Goal: Contribute content: Contribute content

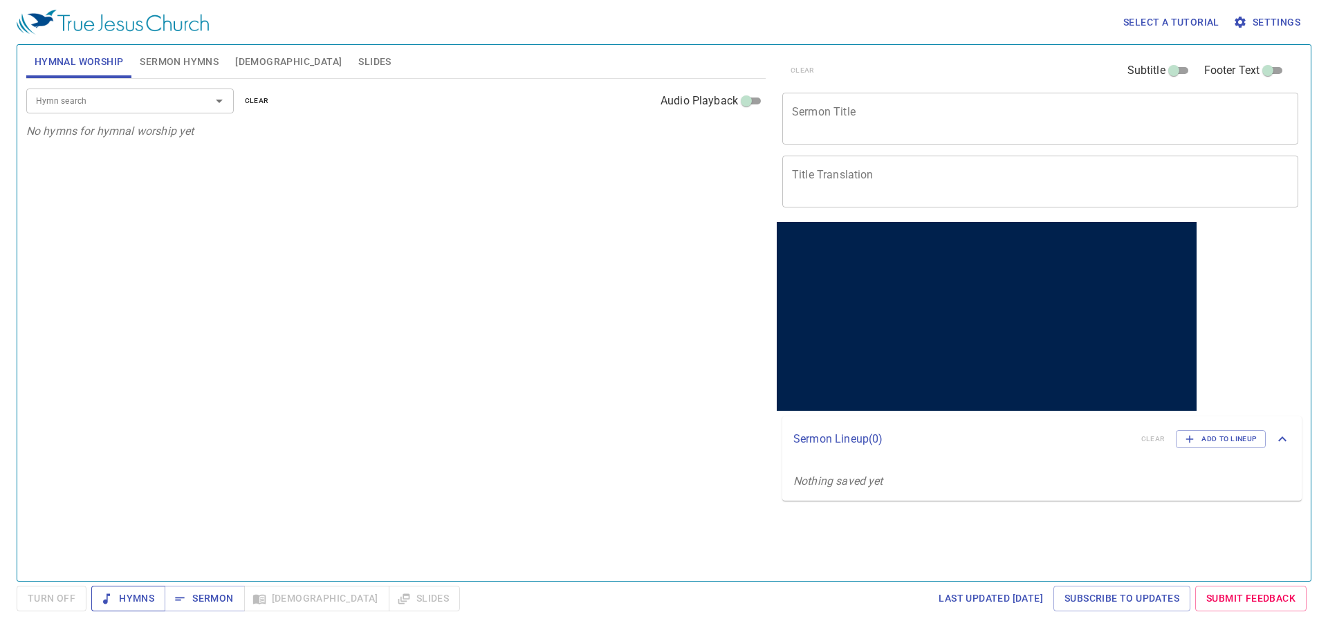
click at [109, 600] on icon "button" at bounding box center [107, 599] width 14 height 14
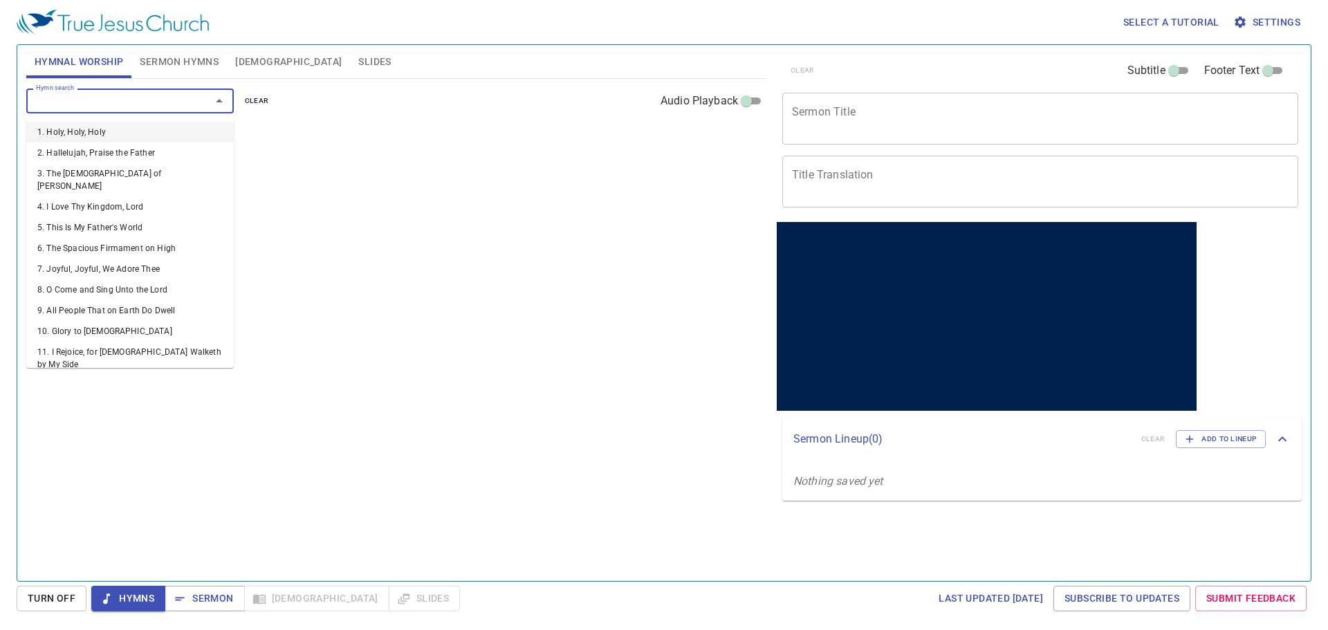
click at [127, 100] on input "Hymn search" at bounding box center [109, 101] width 158 height 16
type input "270"
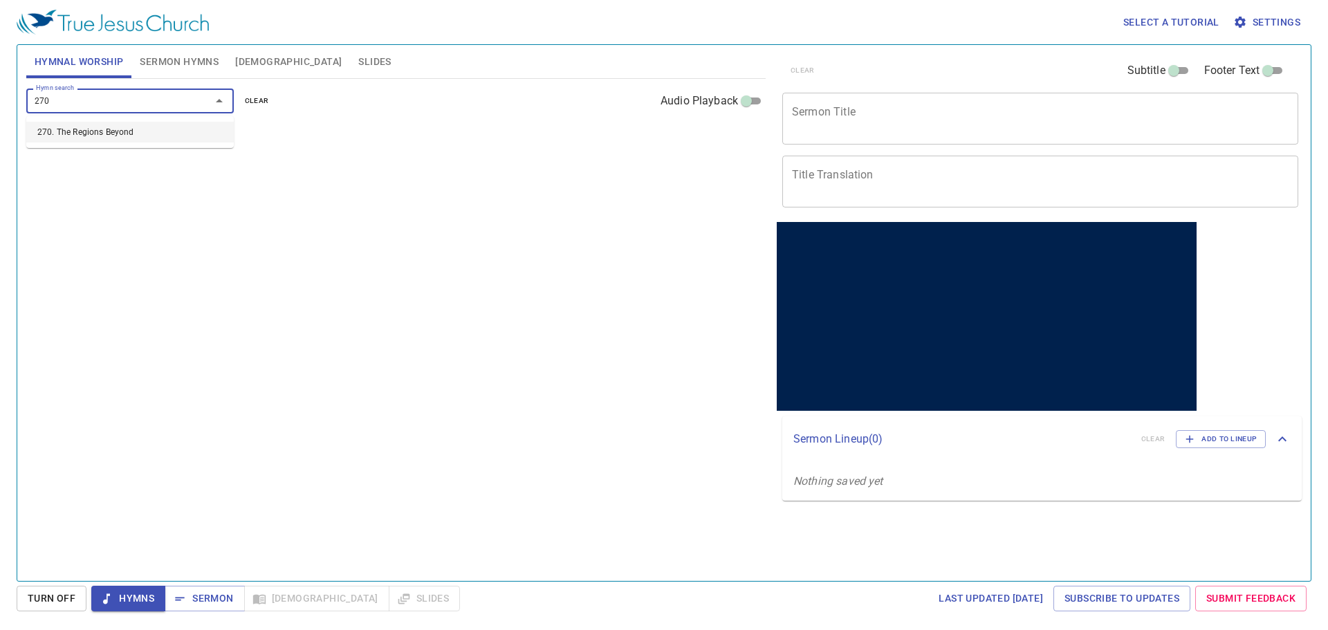
click at [89, 129] on li "270. The Regions Beyond" at bounding box center [129, 132] width 207 height 21
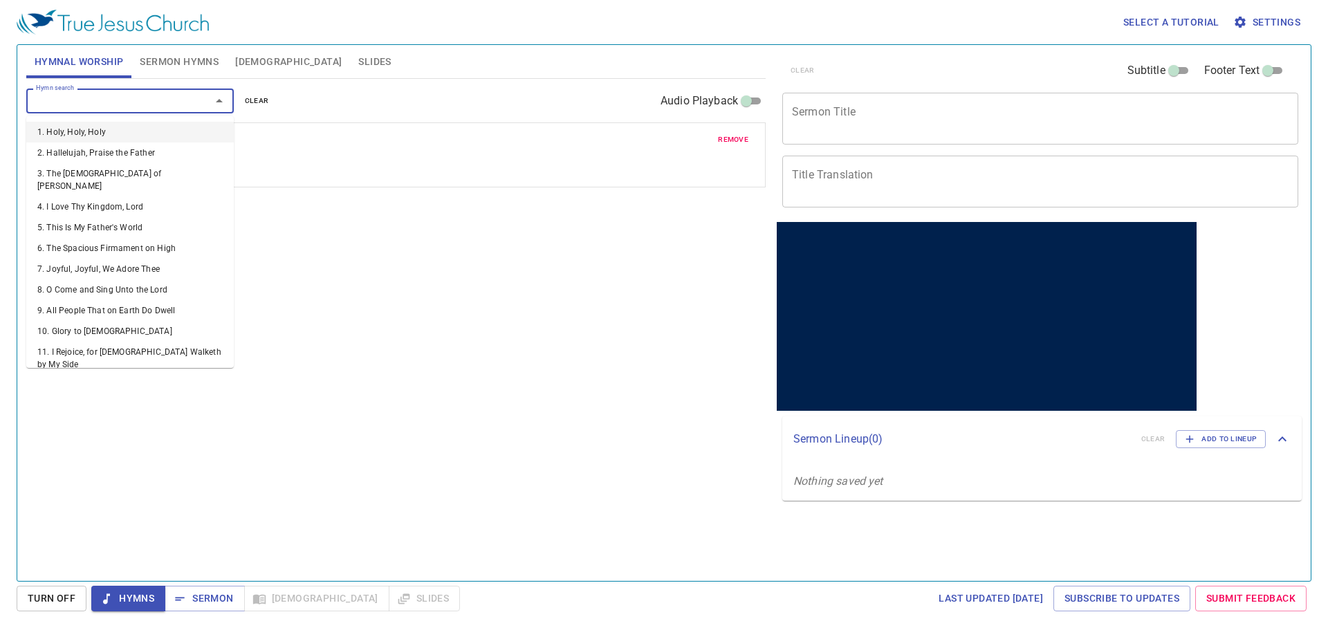
click at [163, 104] on input "Hymn search" at bounding box center [109, 101] width 158 height 16
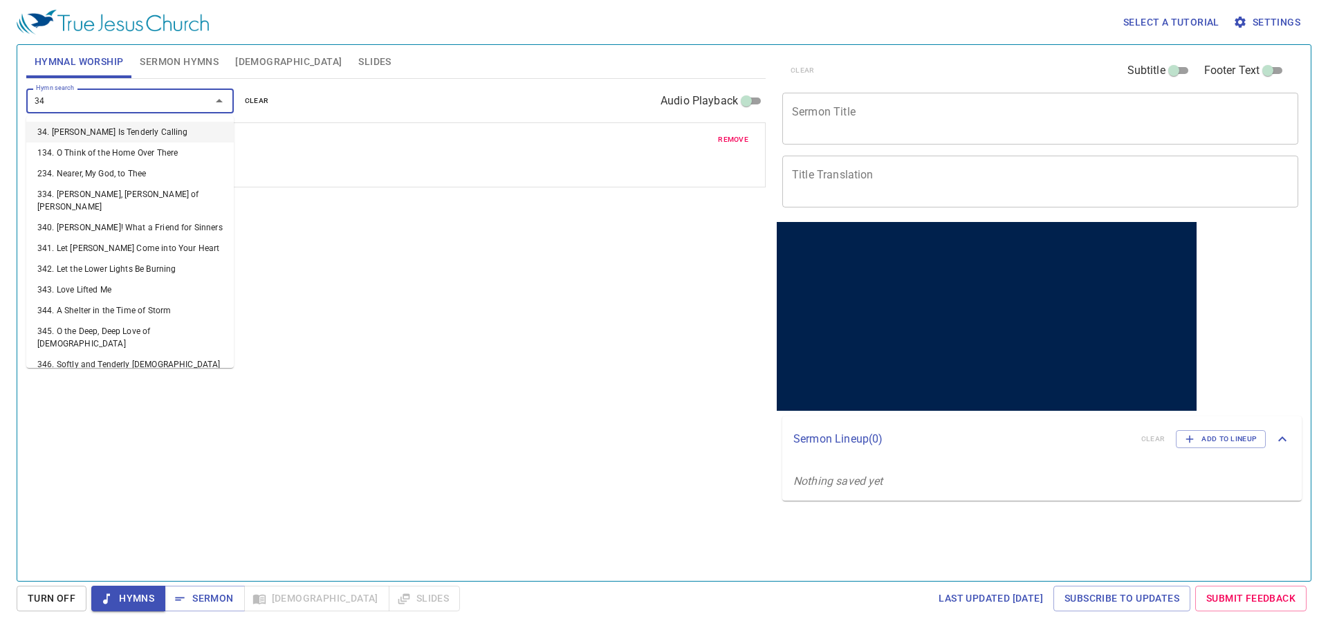
type input "346"
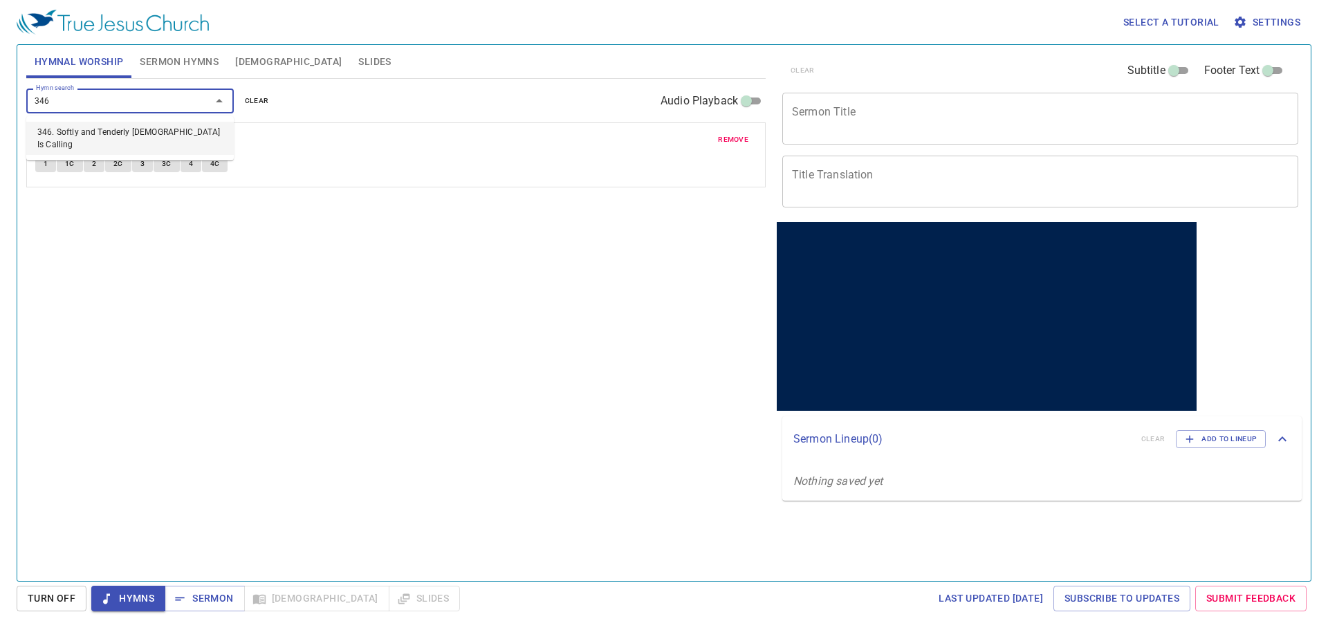
click at [140, 140] on li "346. Softly and Tenderly [DEMOGRAPHIC_DATA] Is Calling" at bounding box center [129, 138] width 207 height 33
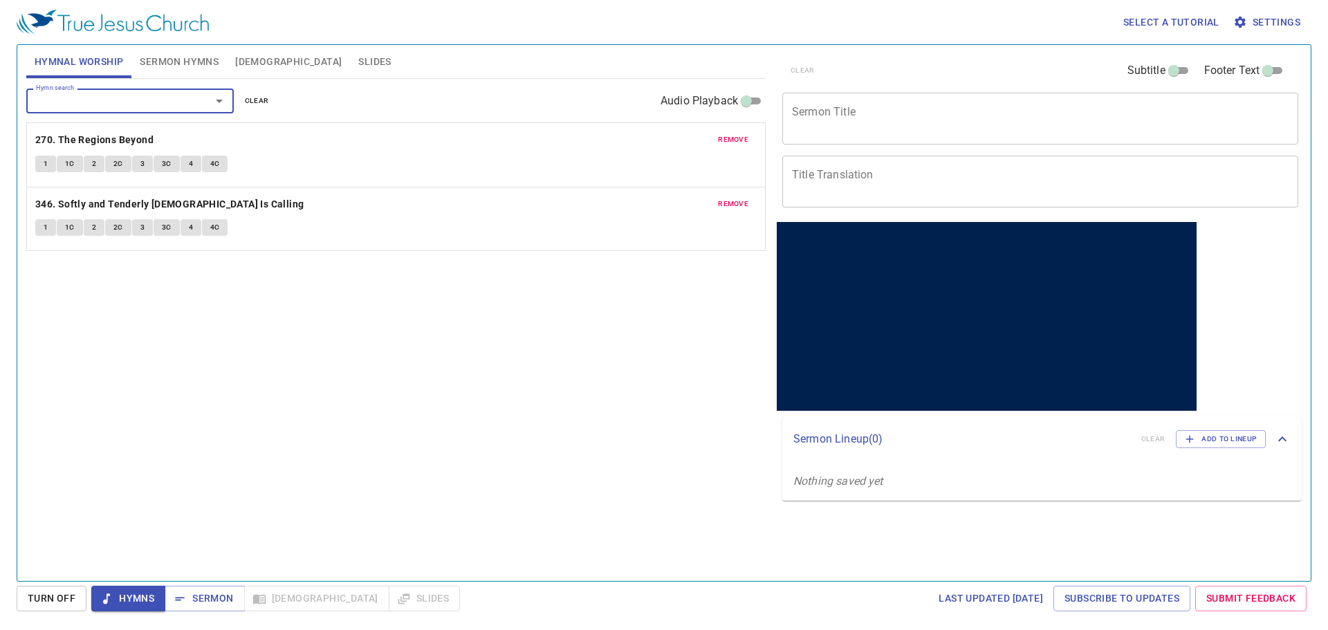
click at [136, 103] on input "Hymn search" at bounding box center [109, 101] width 158 height 16
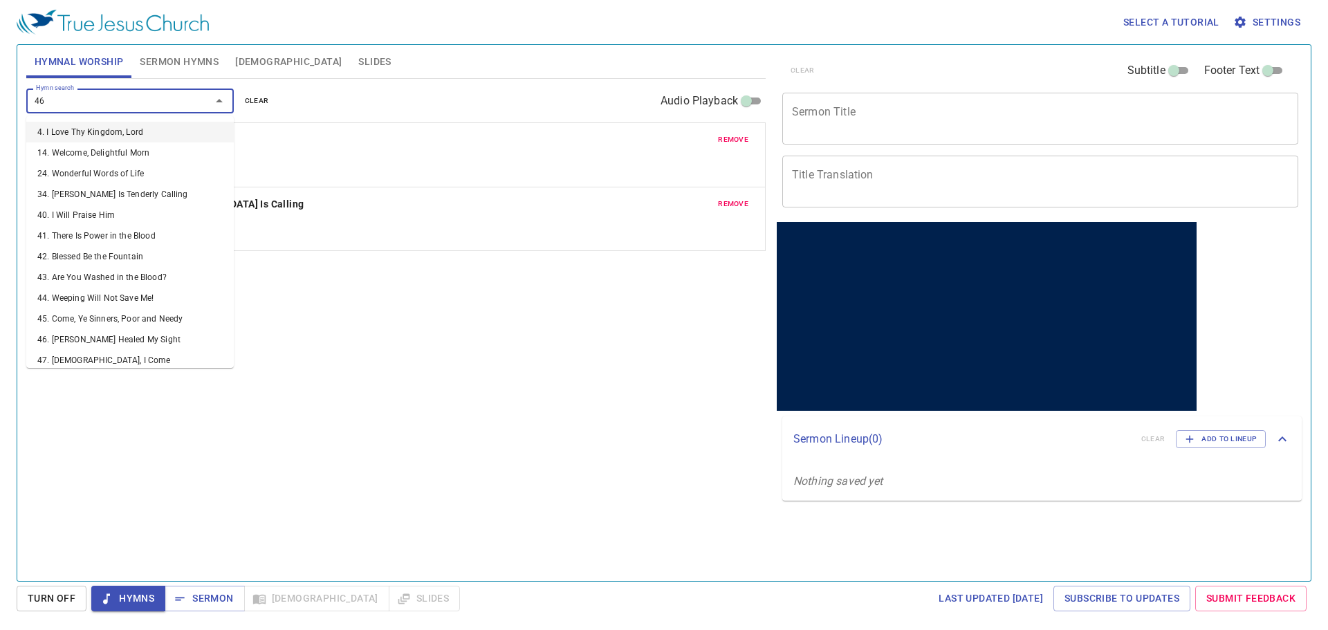
type input "467"
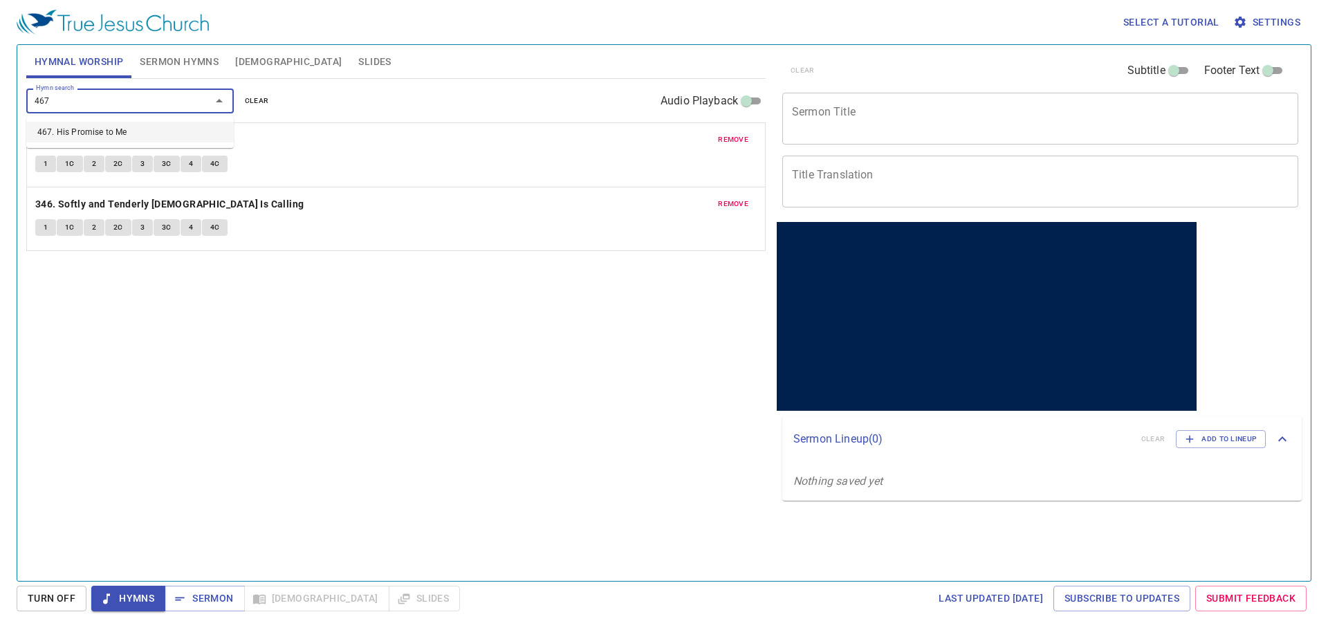
click at [122, 130] on li "467. His Promise to Me" at bounding box center [129, 132] width 207 height 21
click at [830, 116] on textarea "Sermon Title" at bounding box center [1040, 118] width 497 height 26
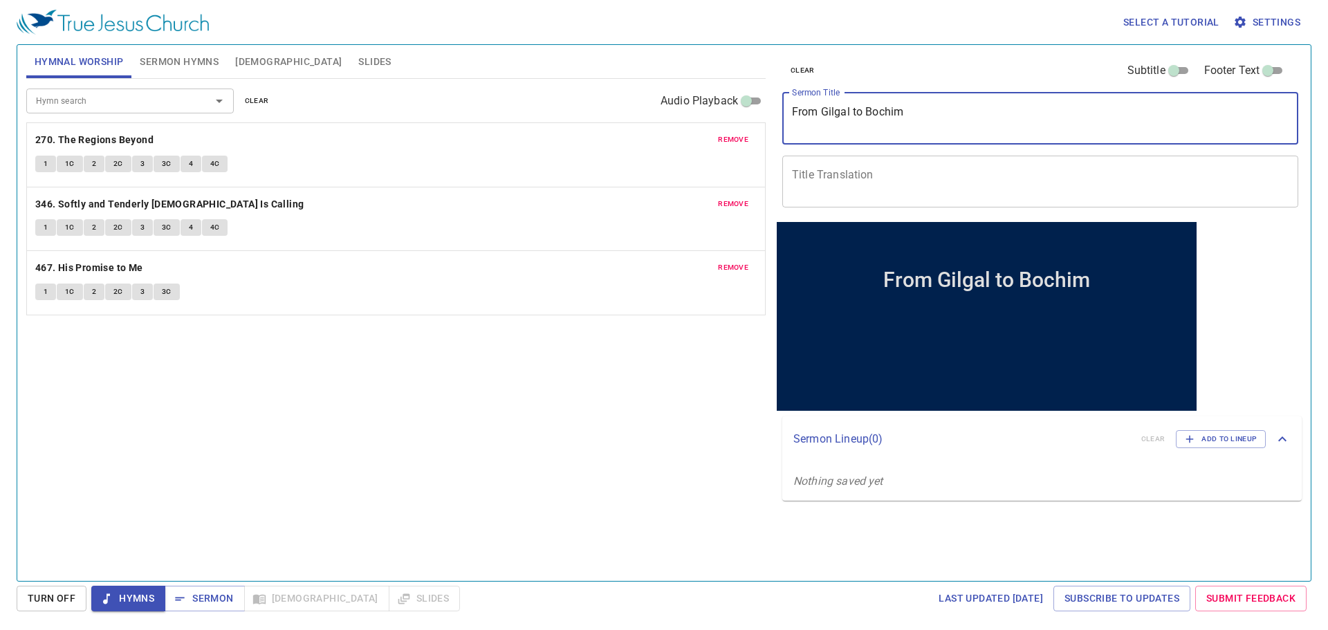
type textarea "From Gilgal to Bochim"
click at [830, 179] on textarea "Title Translation" at bounding box center [1040, 181] width 497 height 26
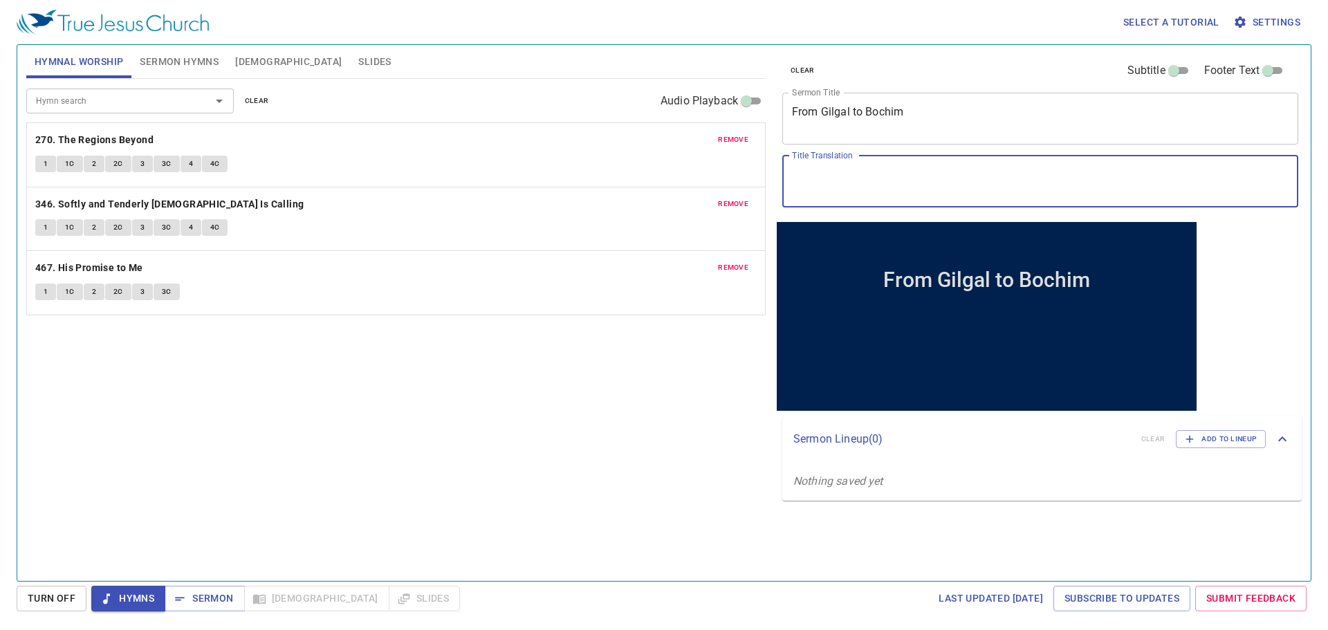
paste textarea "從吉甲到波金"
type textarea "從吉甲到波金"
click at [186, 59] on span "Sermon Hymns" at bounding box center [179, 61] width 79 height 17
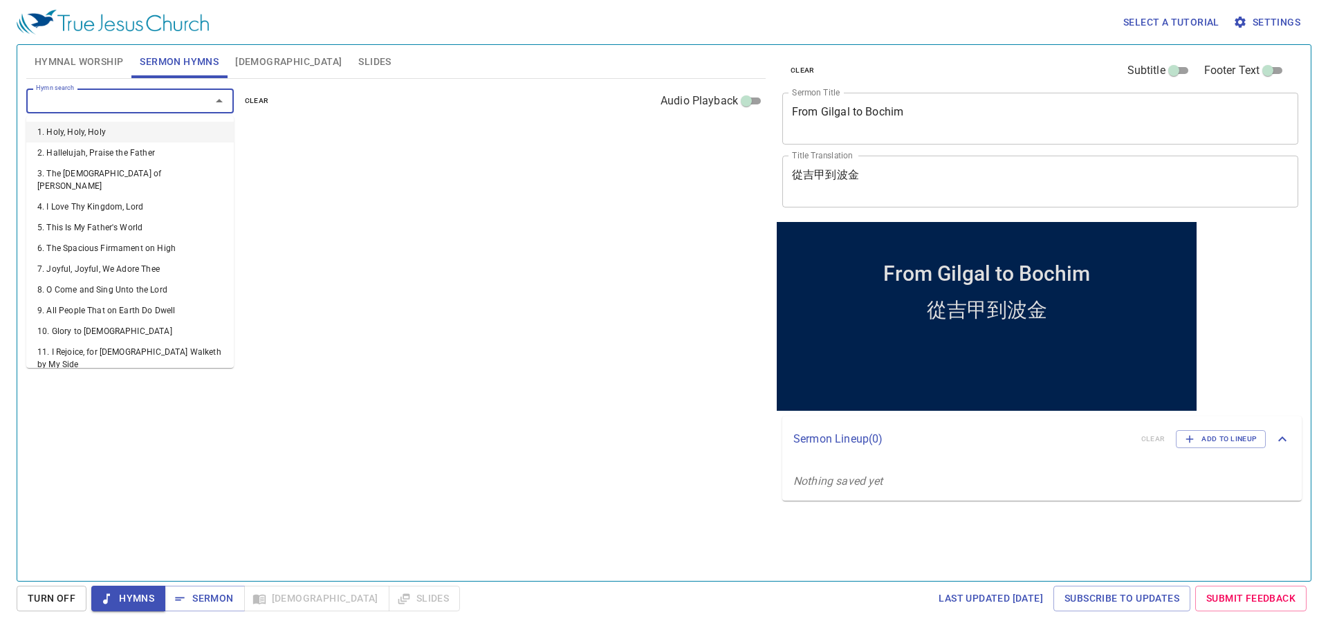
click at [126, 99] on input "Hymn search" at bounding box center [109, 101] width 158 height 16
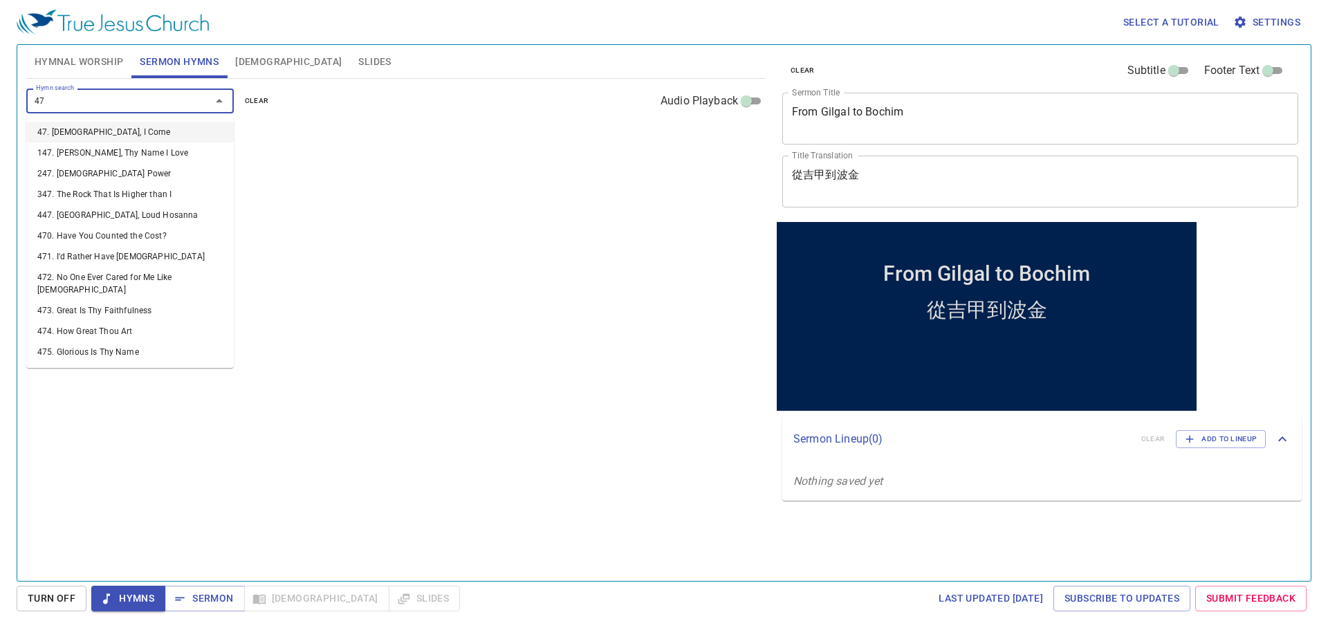
type input "471"
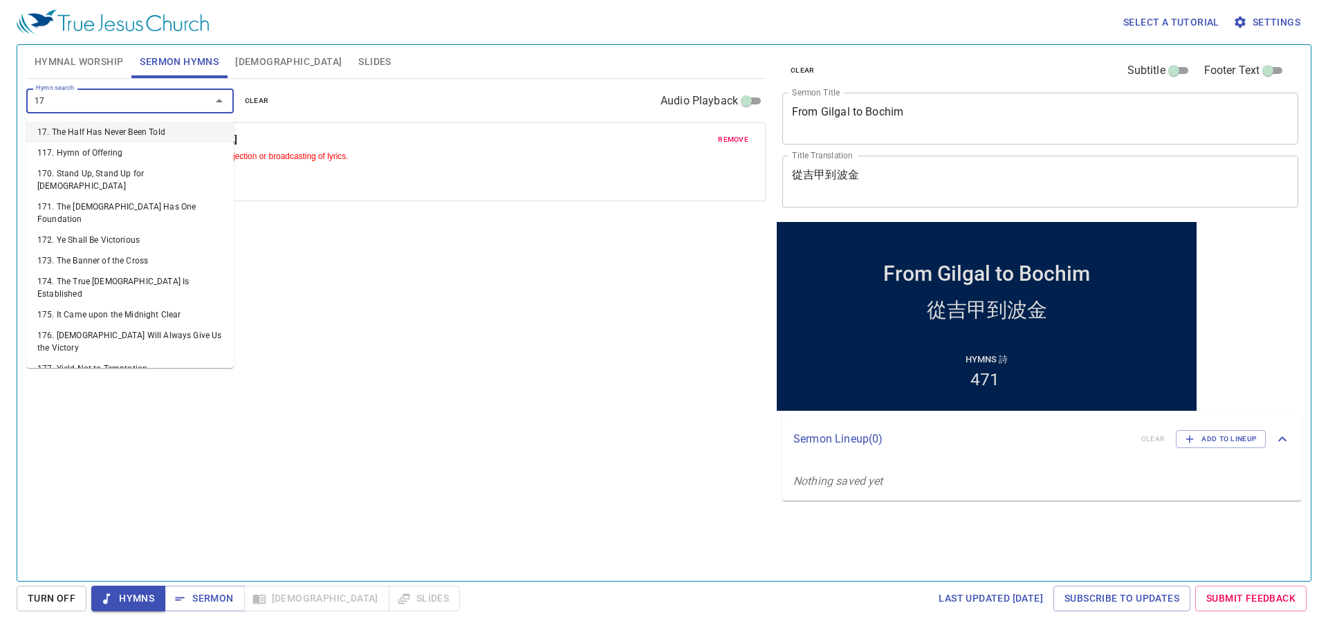
type input "176"
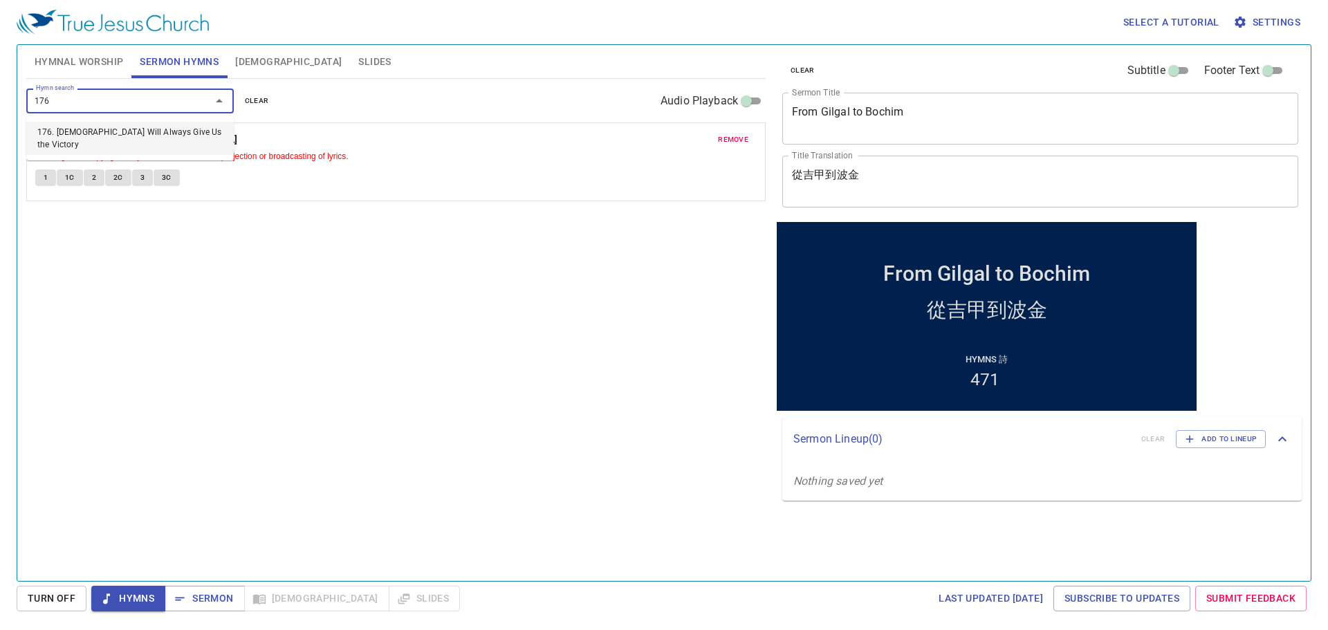
click at [111, 129] on li "176. [DEMOGRAPHIC_DATA] Will Always Give Us the Victory" at bounding box center [129, 138] width 207 height 33
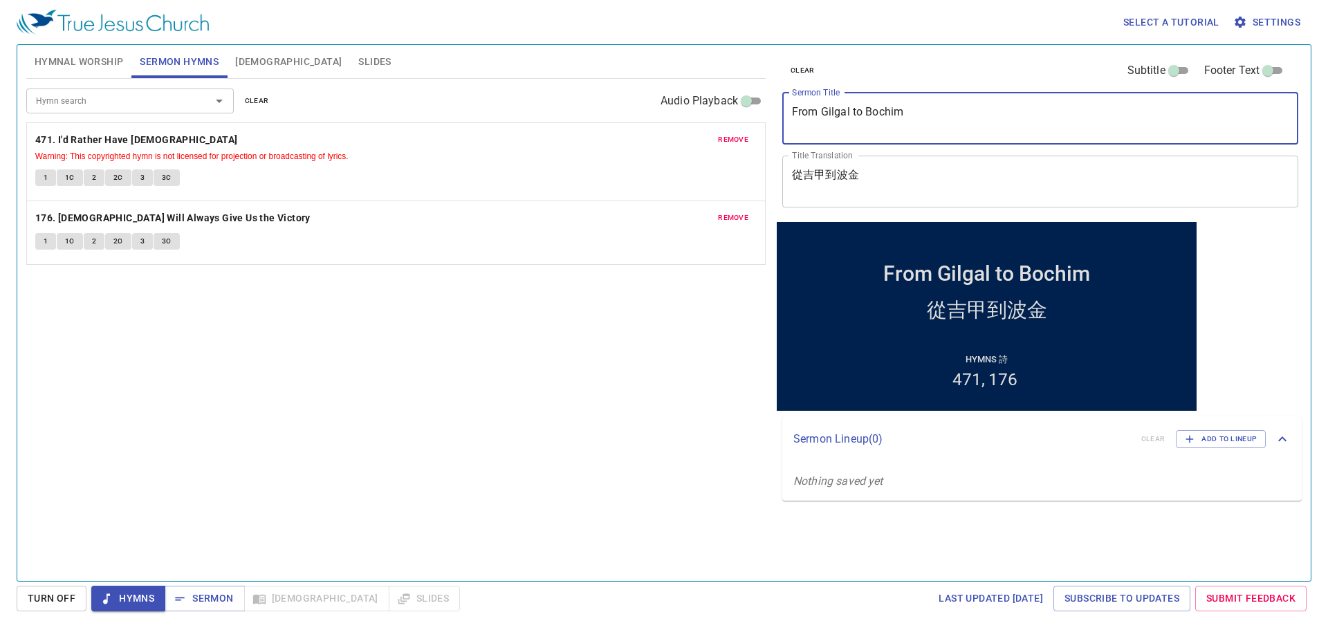
click at [884, 114] on textarea "From Gilgal to Bochim" at bounding box center [1040, 118] width 497 height 26
drag, startPoint x: 884, startPoint y: 114, endPoint x: 860, endPoint y: 120, distance: 24.8
click at [860, 121] on textarea "From Gilgal to Bochim" at bounding box center [1040, 118] width 497 height 26
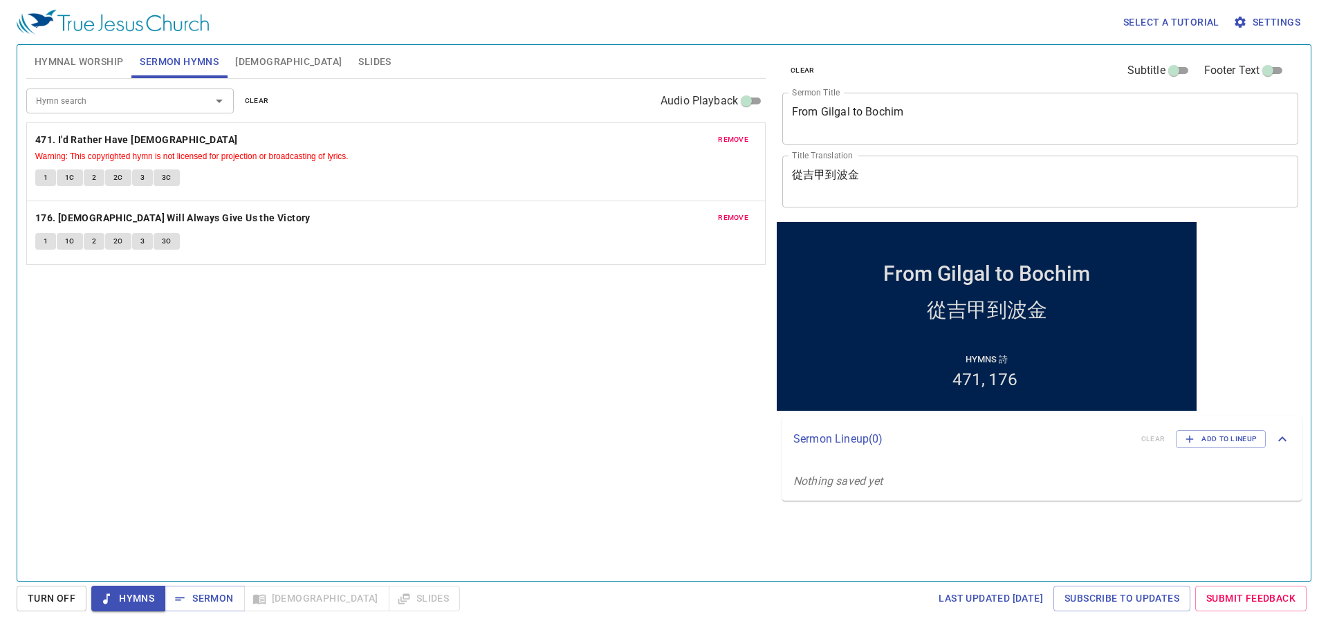
click at [882, 102] on div "From Gilgal to Bochim x Sermon Title" at bounding box center [1040, 119] width 516 height 52
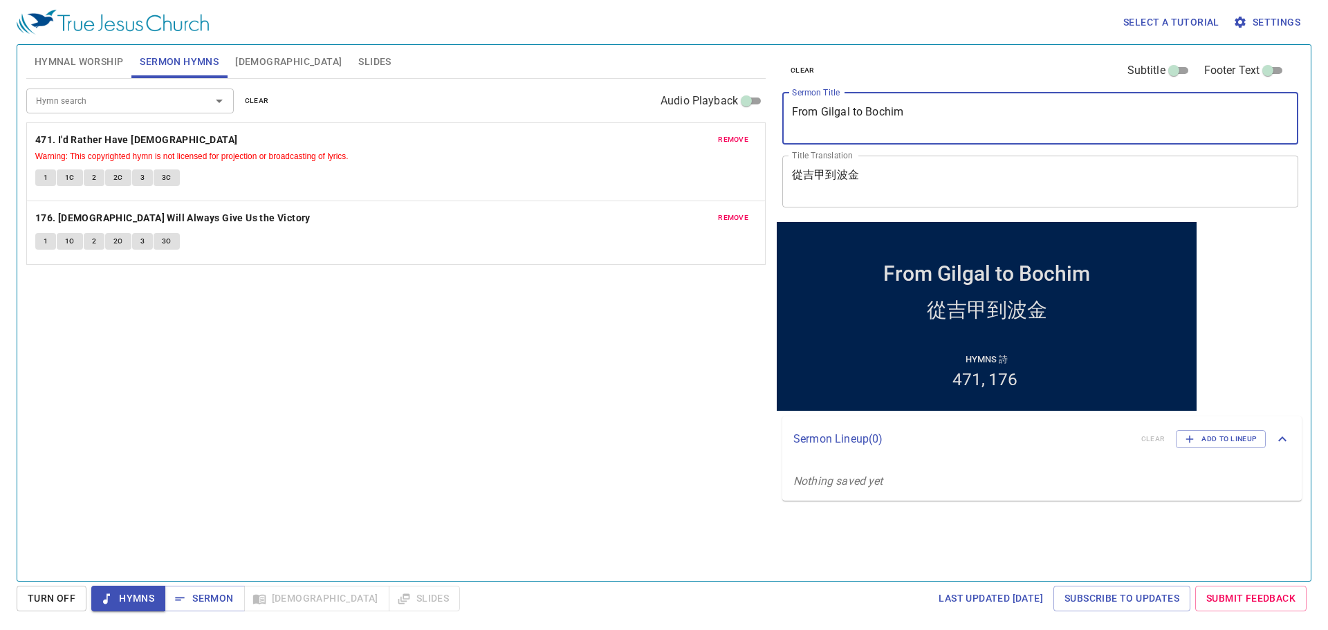
click at [887, 112] on textarea "From Gilgal to Bochim" at bounding box center [1040, 118] width 497 height 26
click at [870, 176] on textarea "從吉甲到波金" at bounding box center [1040, 181] width 497 height 26
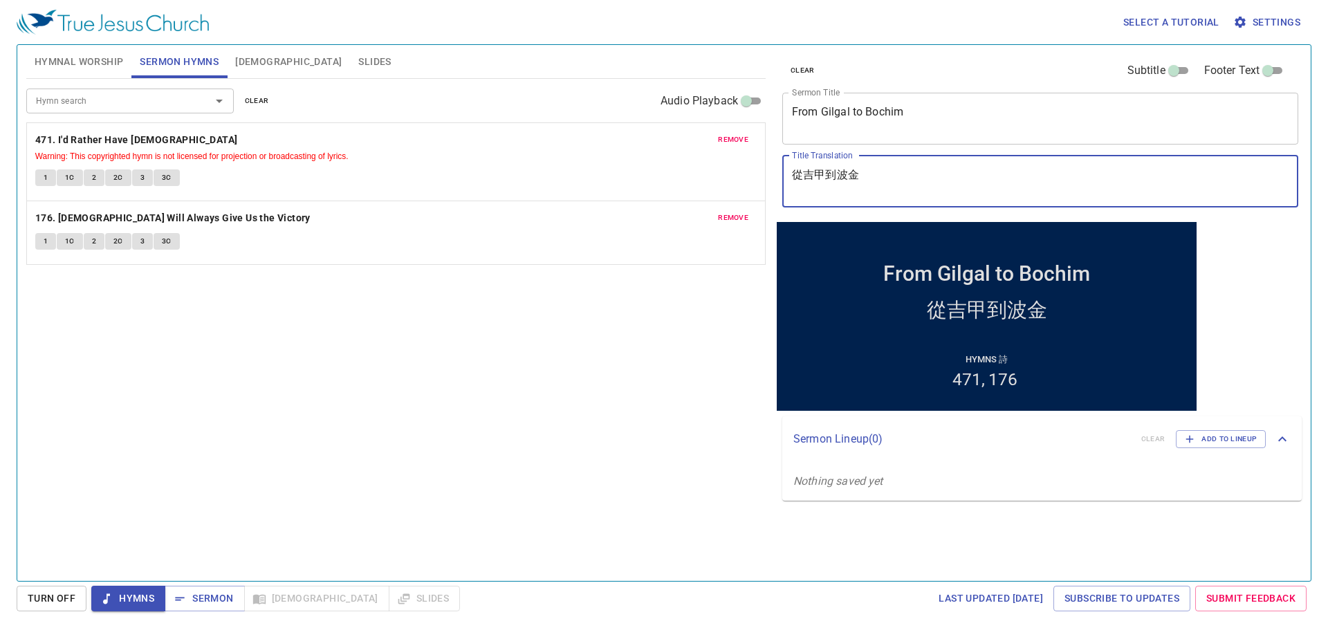
click at [1270, 73] on input "Footer Text" at bounding box center [1268, 73] width 50 height 17
checkbox input "true"
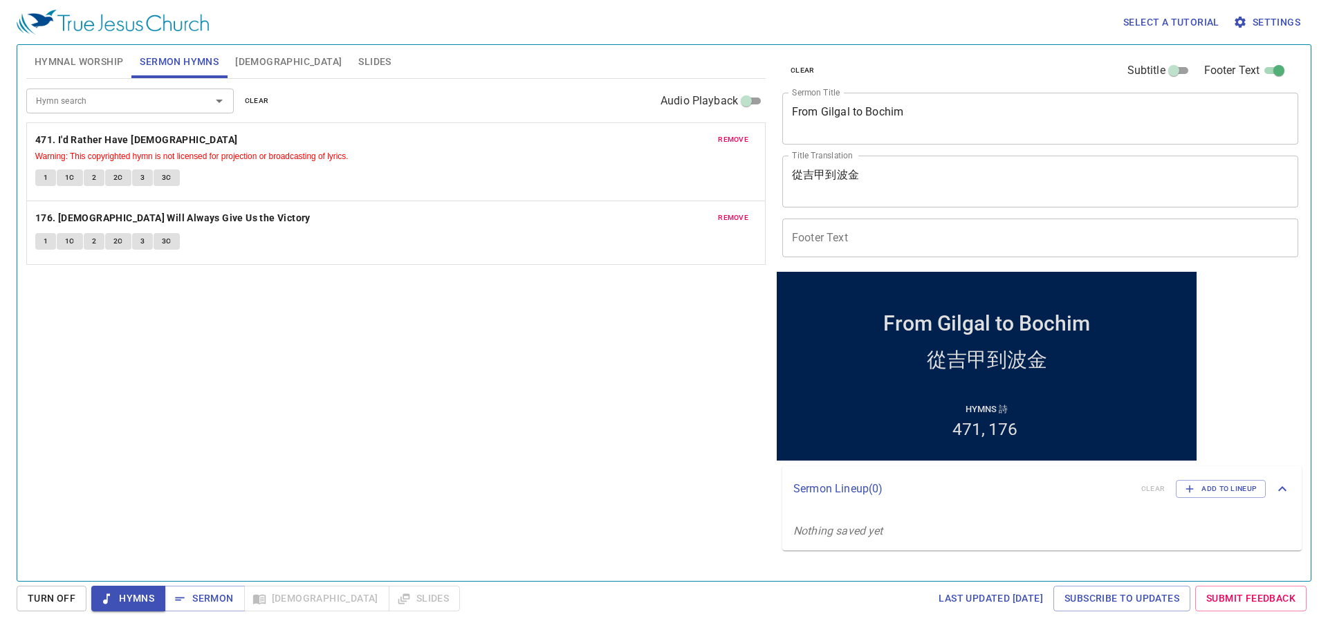
click at [826, 241] on input "Footer Text" at bounding box center [1040, 238] width 516 height 39
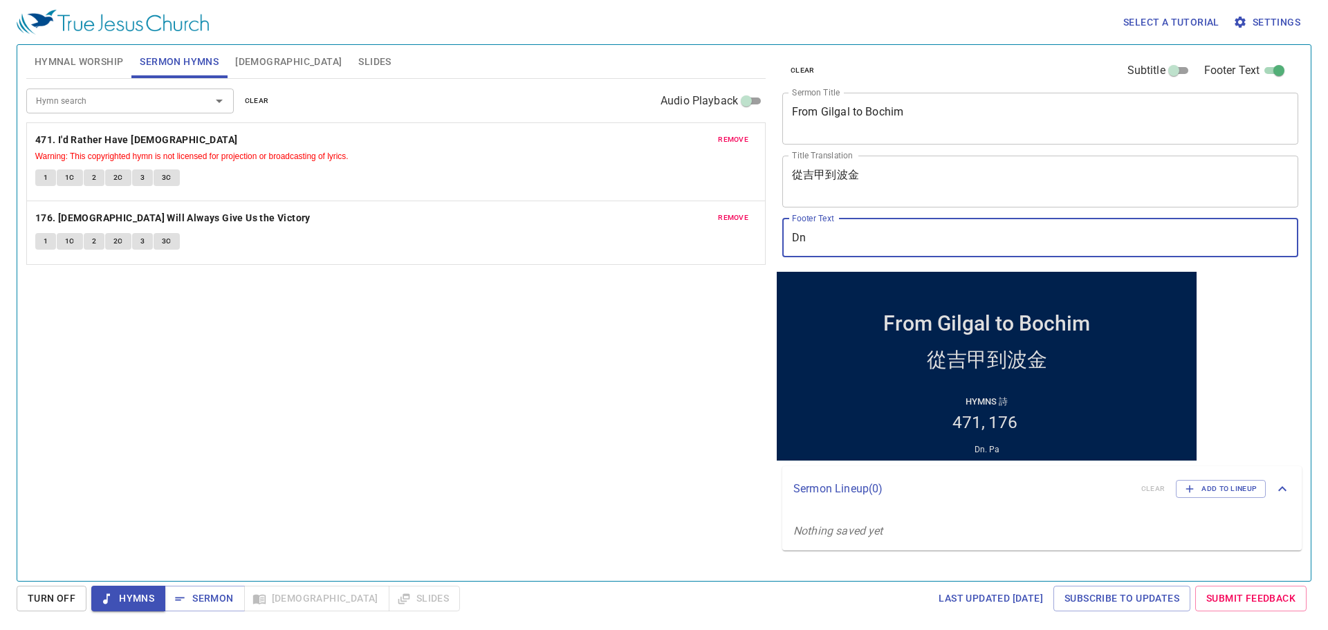
type input "D"
type input "p"
type input "P"
type input "D"
click at [902, 237] on input "Br. [PERSON_NAME]" at bounding box center [1040, 238] width 516 height 39
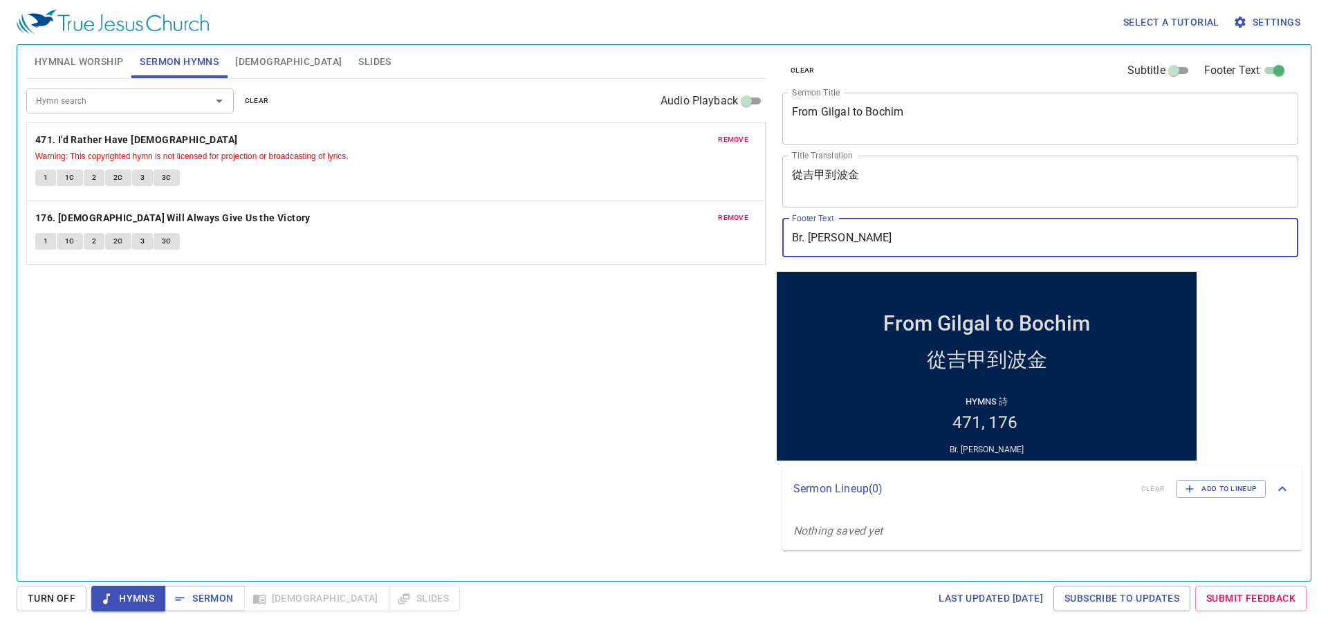
type input "Br. [PERSON_NAME]"
click at [711, 366] on div "Hymn search Hymn search clear Audio Playback remove 471. I'd Rather Have Jesus …" at bounding box center [395, 324] width 739 height 490
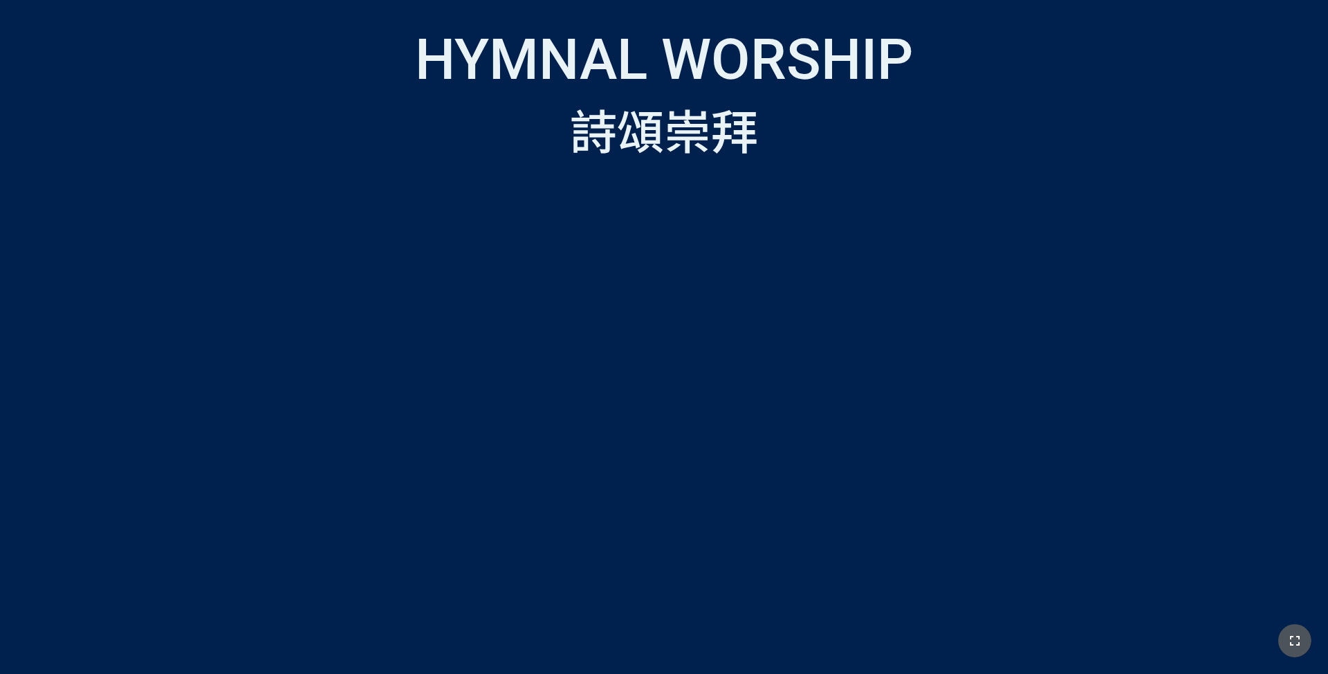
click at [1288, 635] on icon "button" at bounding box center [1294, 640] width 17 height 17
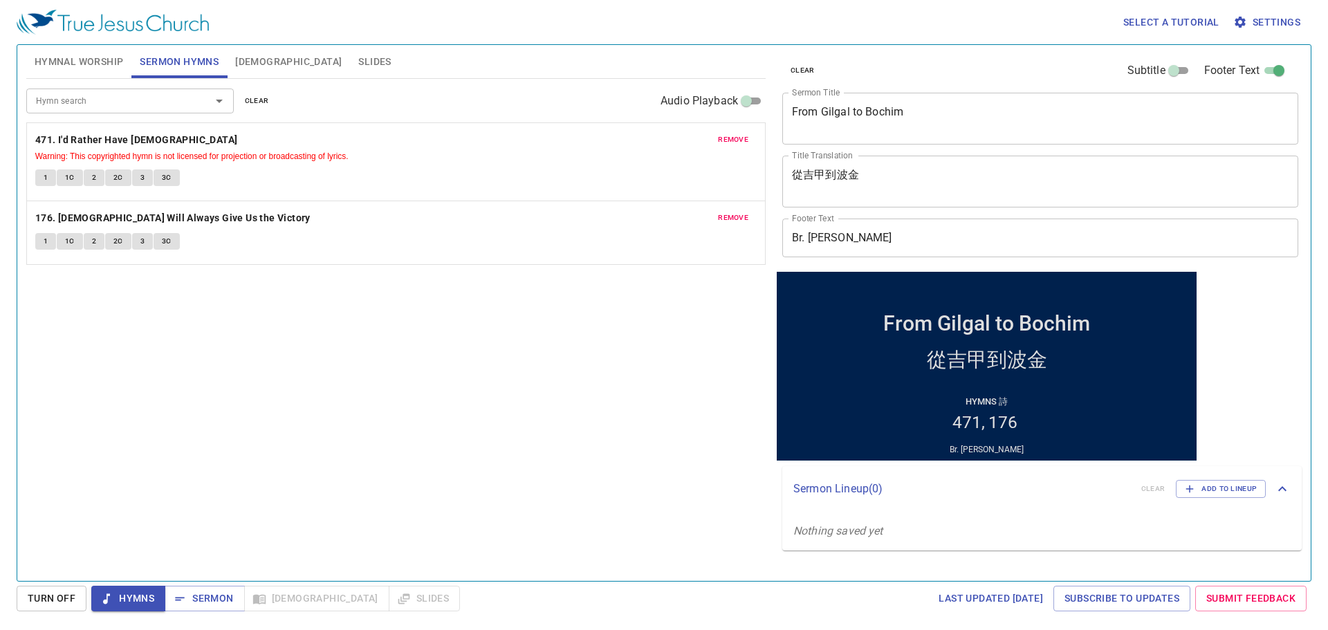
click at [837, 123] on textarea "From Gilgal to Bochim" at bounding box center [1040, 118] width 497 height 26
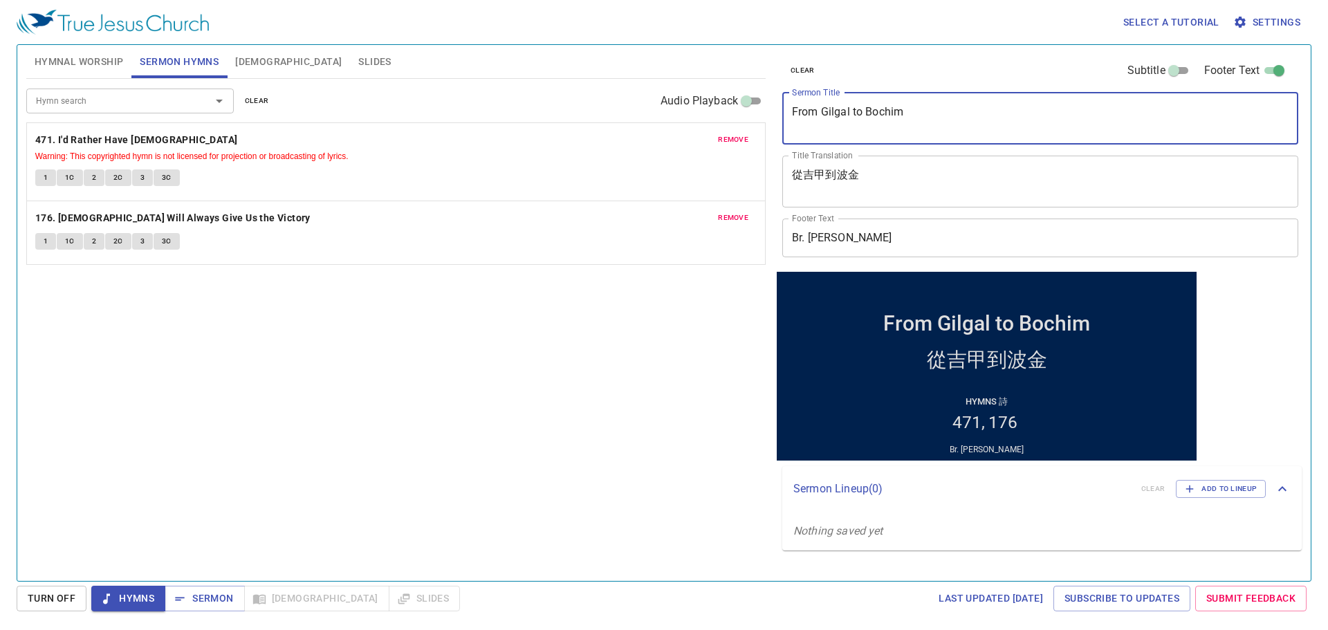
click at [837, 123] on textarea "From Gilgal to Bochim" at bounding box center [1040, 118] width 497 height 26
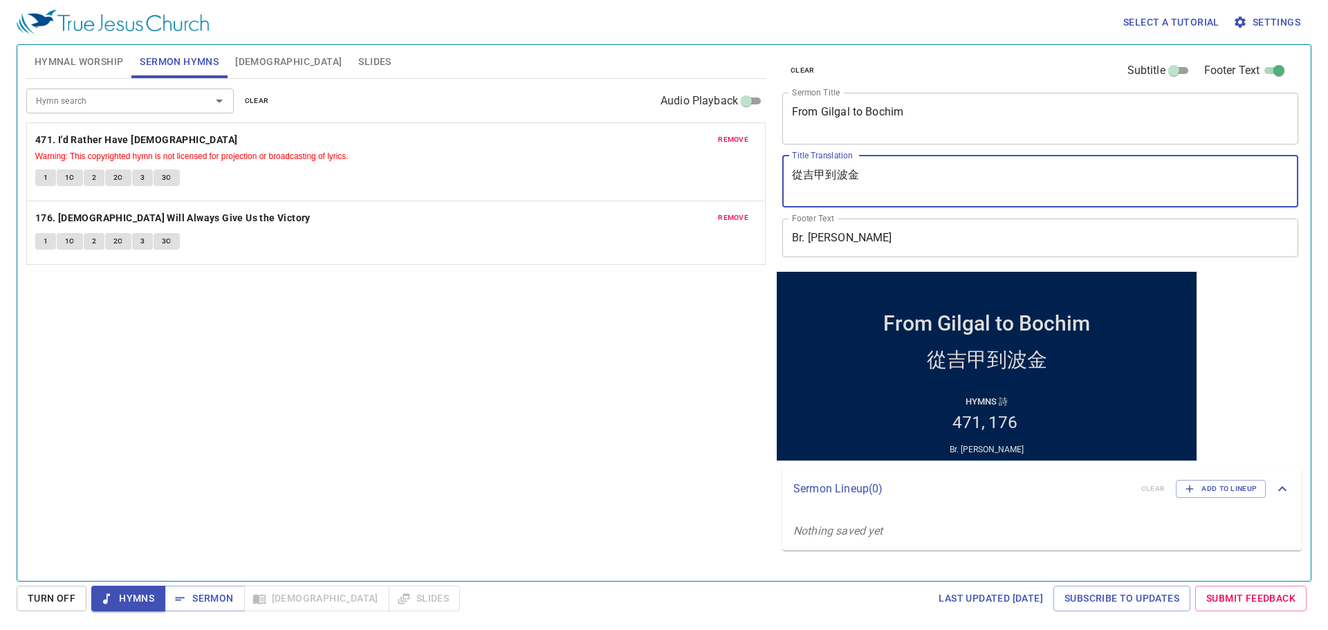
click at [826, 168] on textarea "從吉甲到波金" at bounding box center [1040, 181] width 497 height 26
click at [607, 439] on div "Hymn search Hymn search clear Audio Playback remove 471. I'd Rather Have Jesus …" at bounding box center [395, 324] width 739 height 490
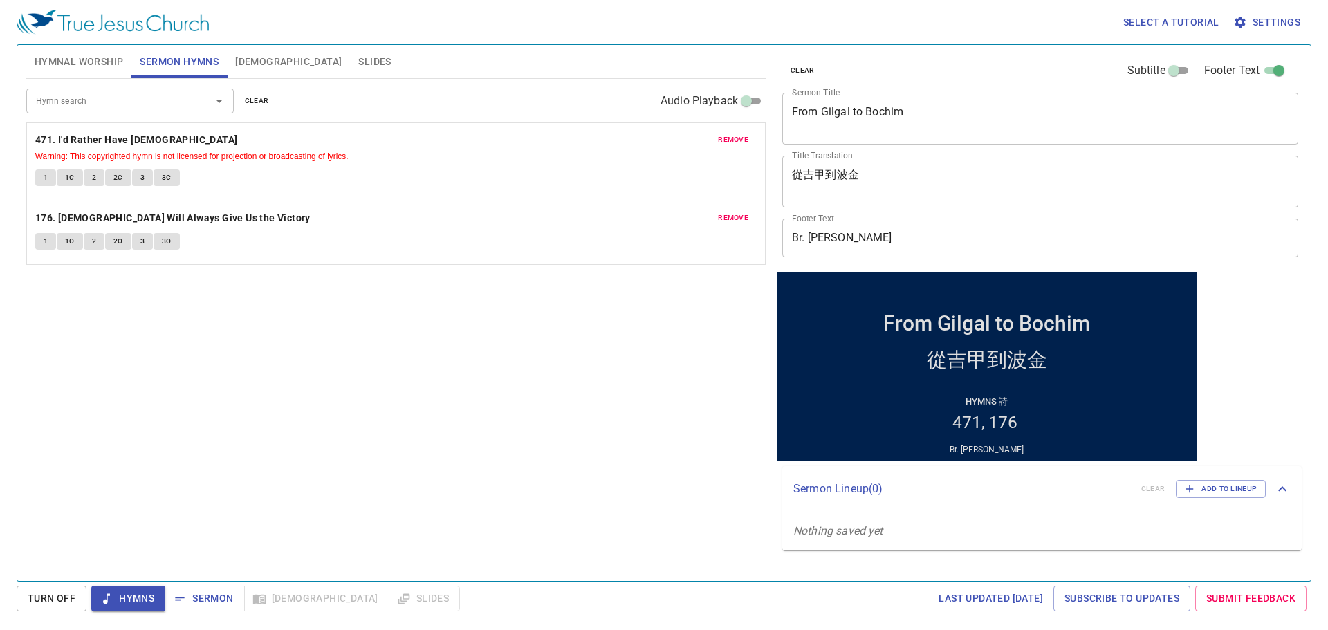
click at [91, 55] on span "Hymnal Worship" at bounding box center [79, 61] width 89 height 17
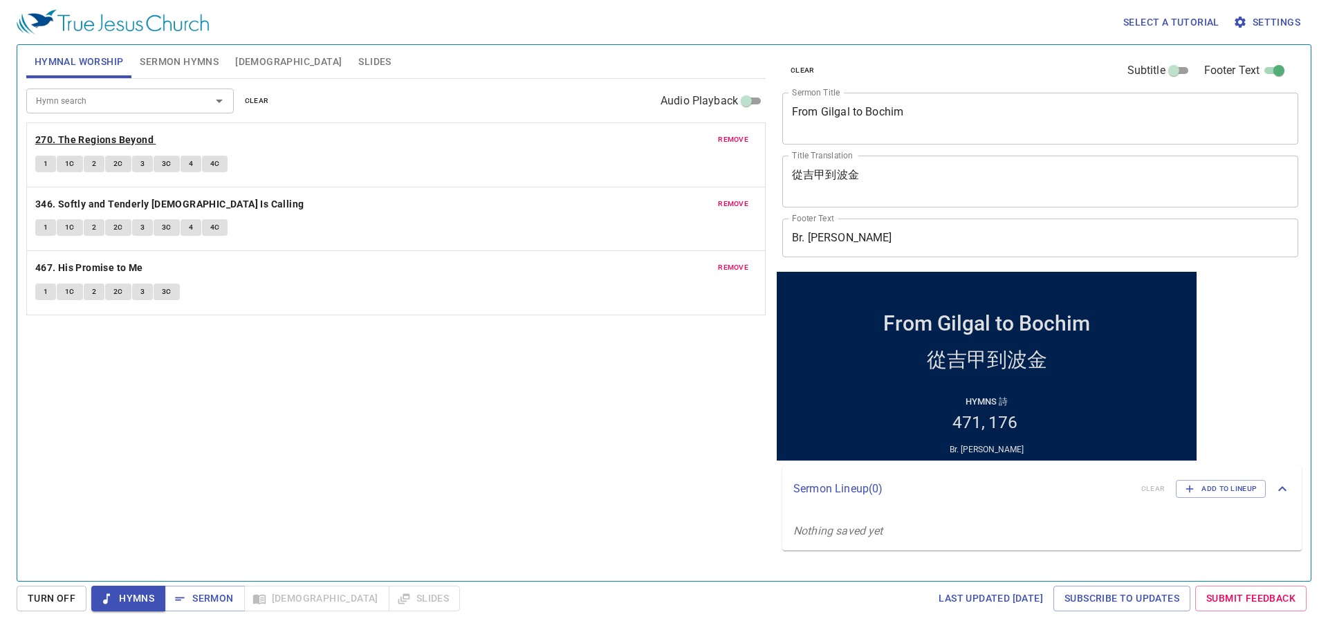
click at [89, 144] on b "270. The Regions Beyond" at bounding box center [94, 139] width 118 height 17
click at [37, 161] on button "1" at bounding box center [45, 164] width 21 height 17
click at [596, 459] on div "Hymn search Hymn search clear Audio Playback remove 270. The Regions Beyond 1 1…" at bounding box center [395, 324] width 739 height 490
click at [62, 165] on button "1C" at bounding box center [70, 164] width 26 height 17
click at [73, 163] on span "1C" at bounding box center [70, 164] width 10 height 12
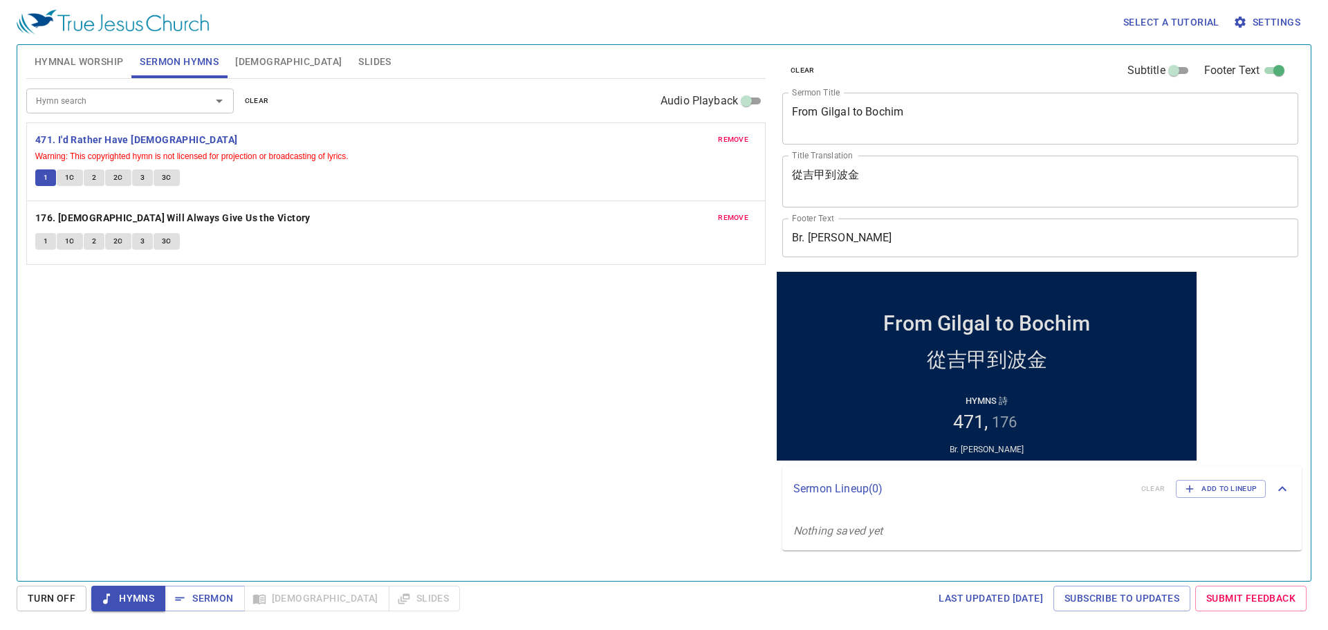
click at [45, 178] on span "1" at bounding box center [46, 177] width 4 height 12
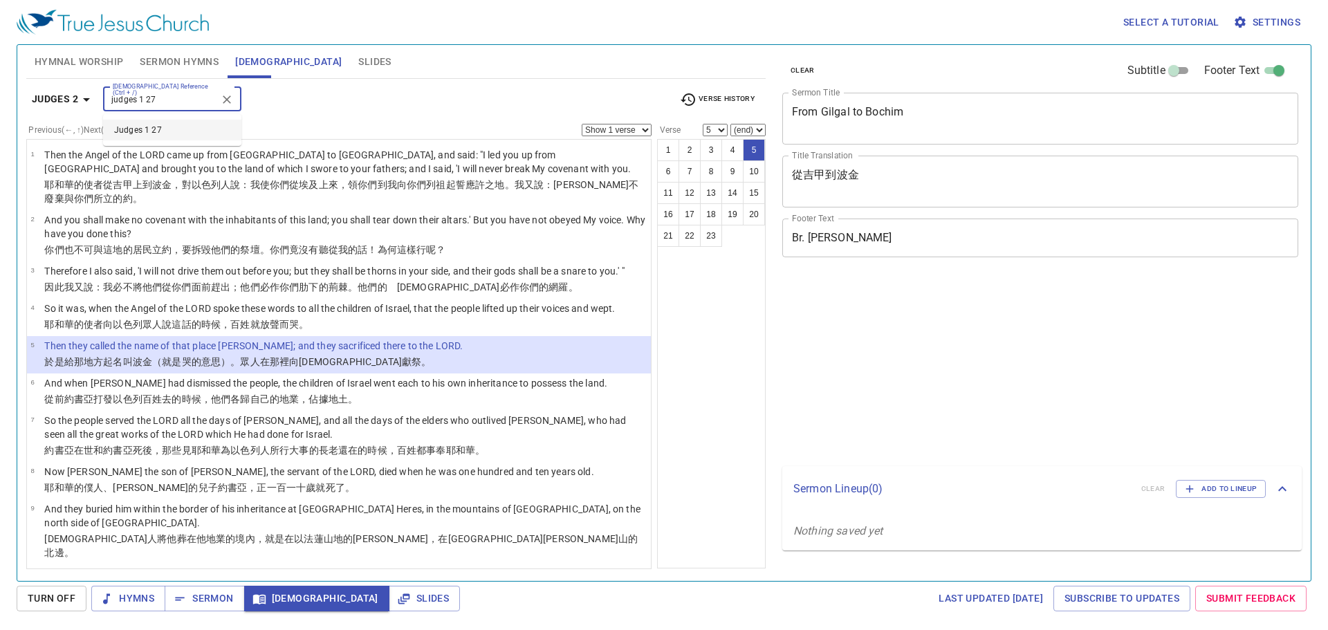
select select "5"
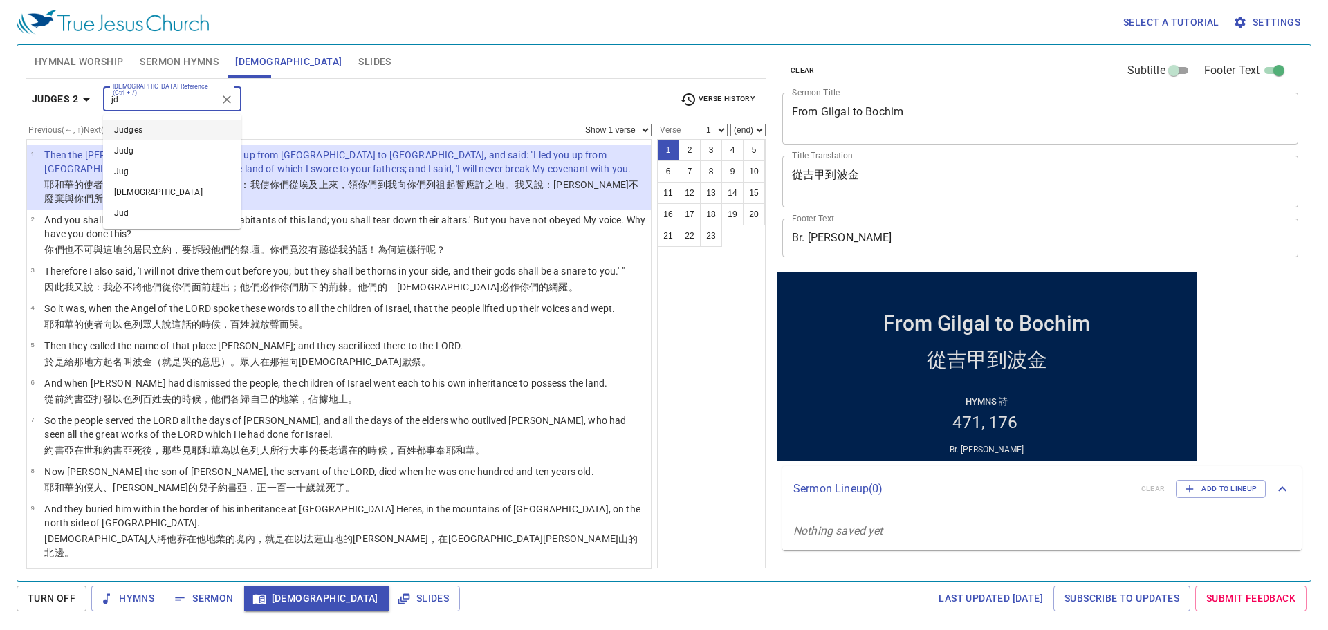
type input "jdg"
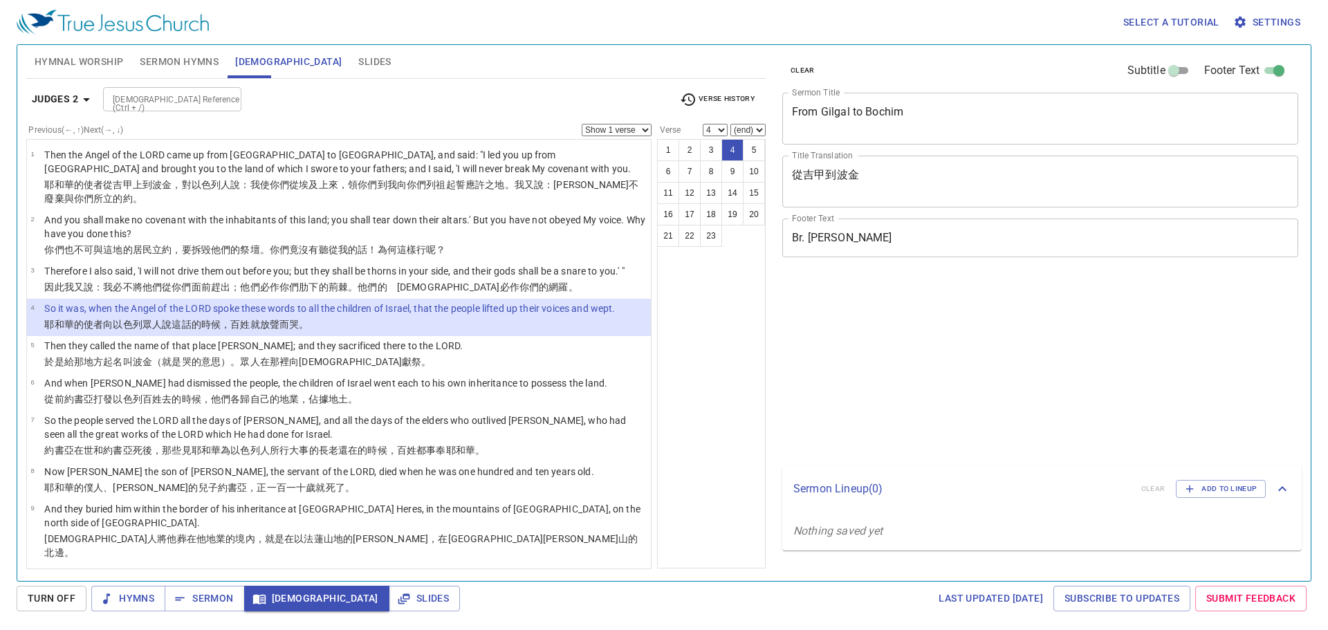
select select "4"
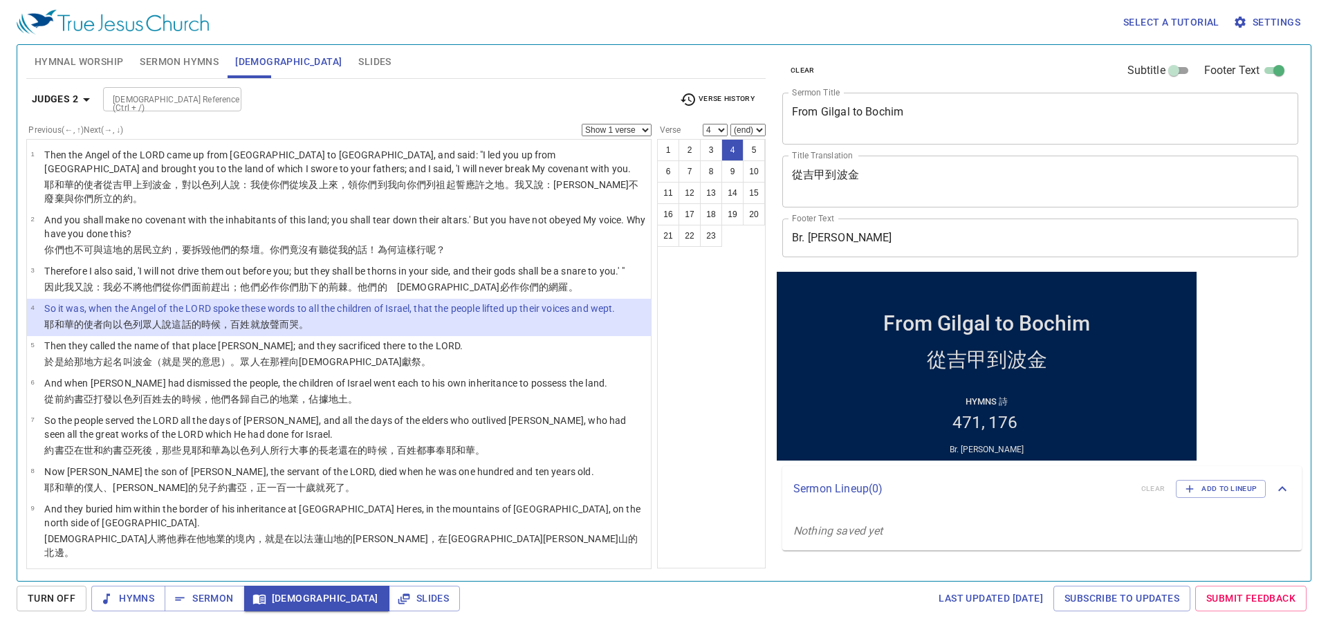
scroll to position [1, 0]
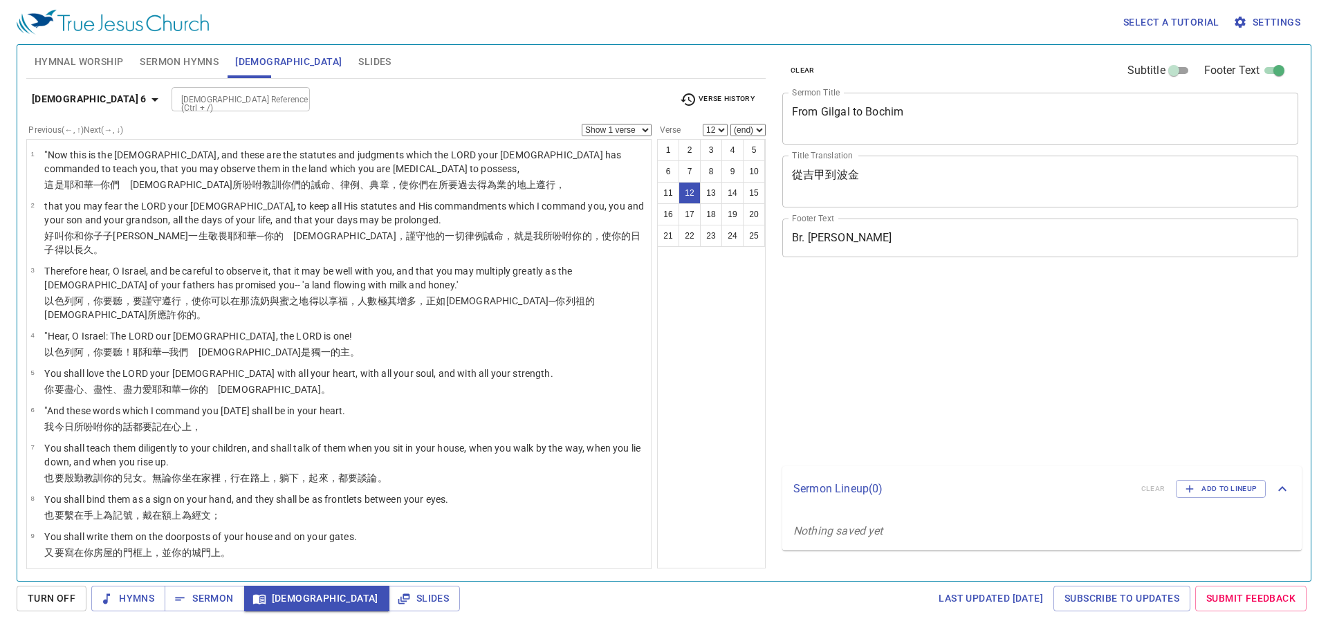
select select "12"
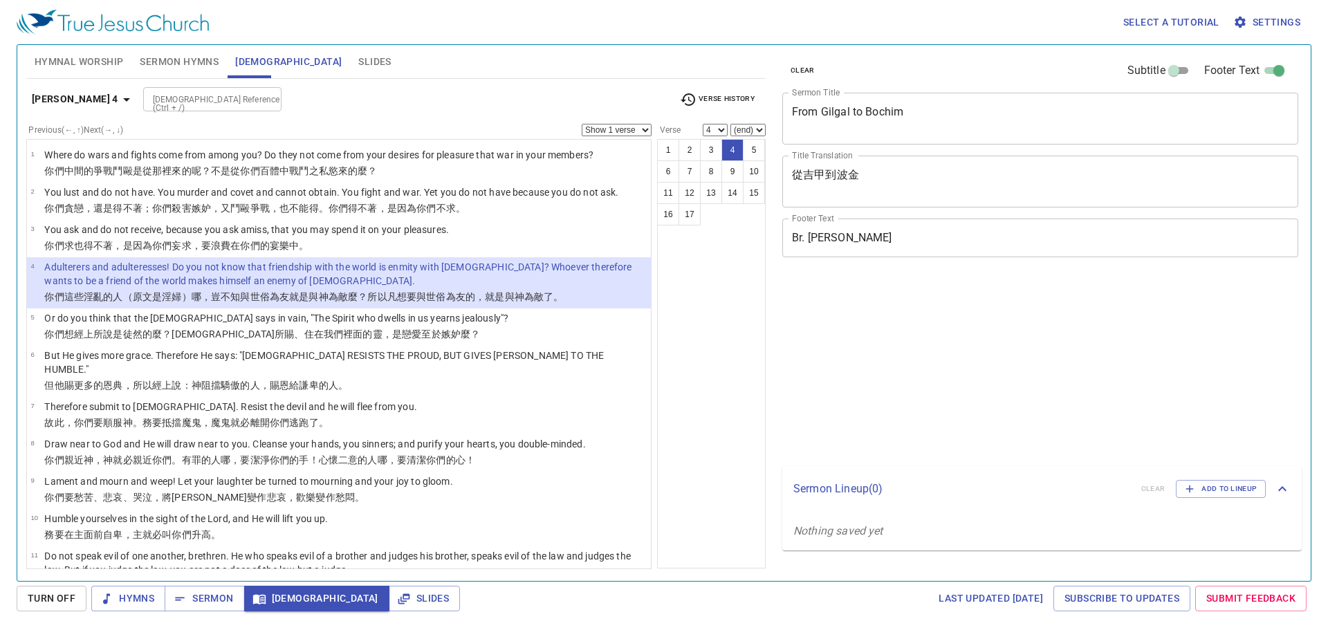
select select "4"
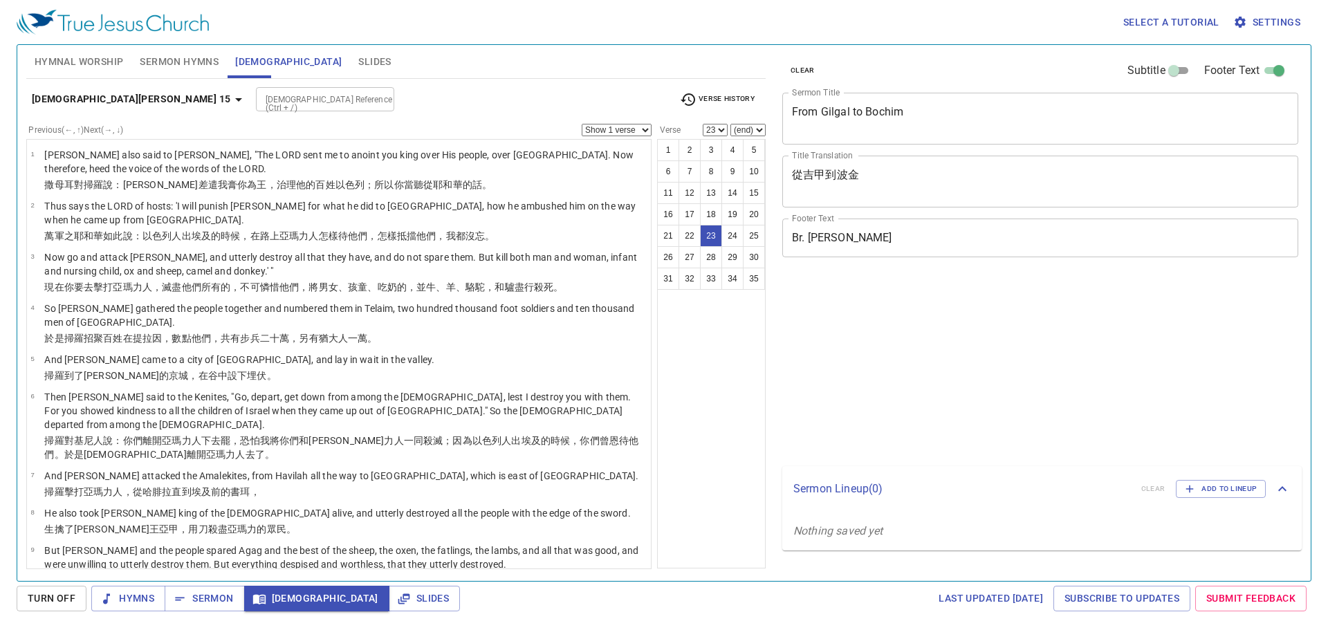
select select "23"
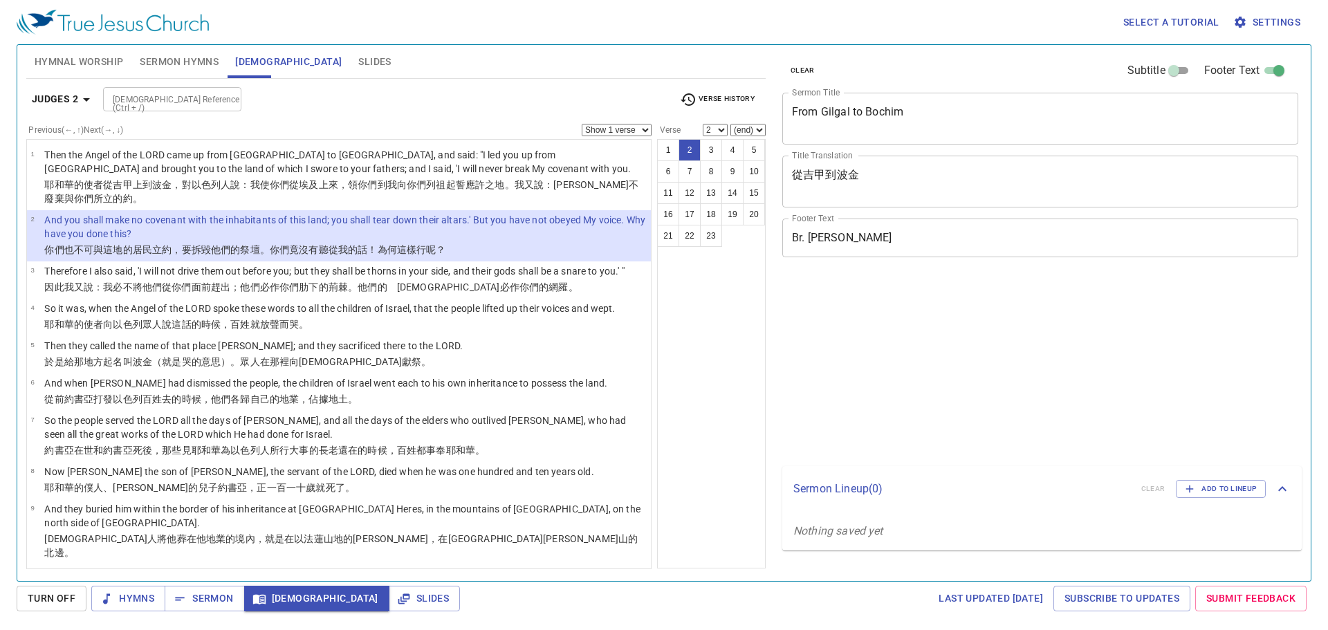
select select "2"
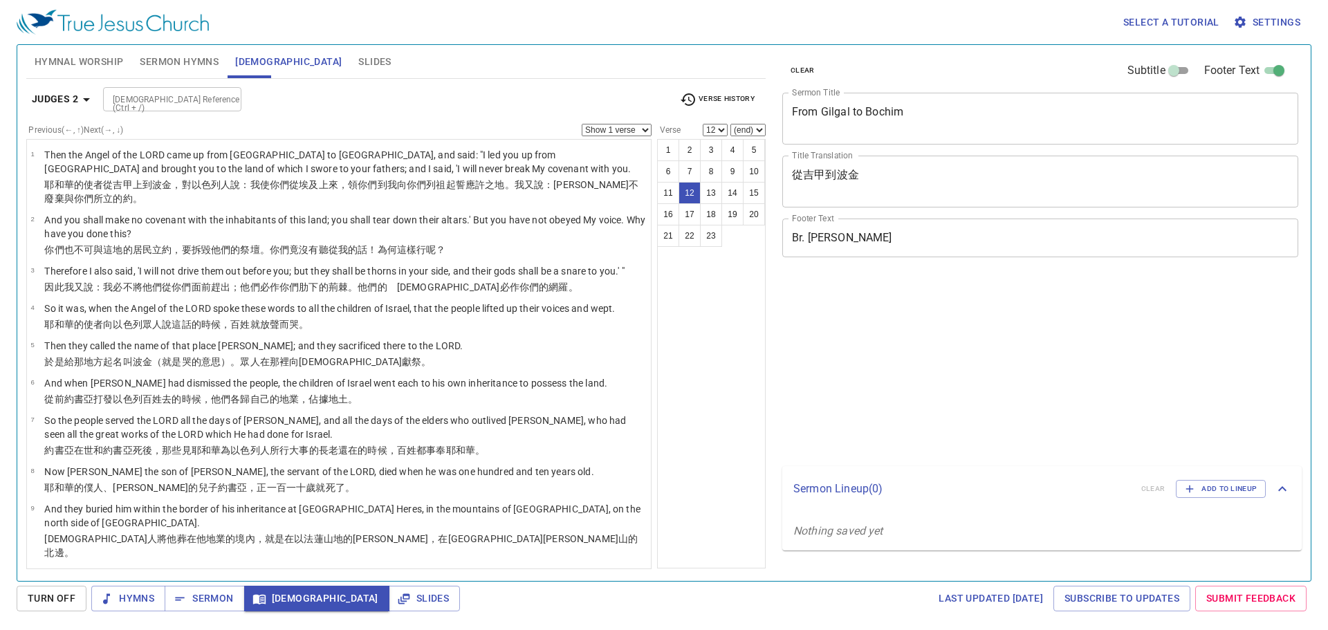
select select "12"
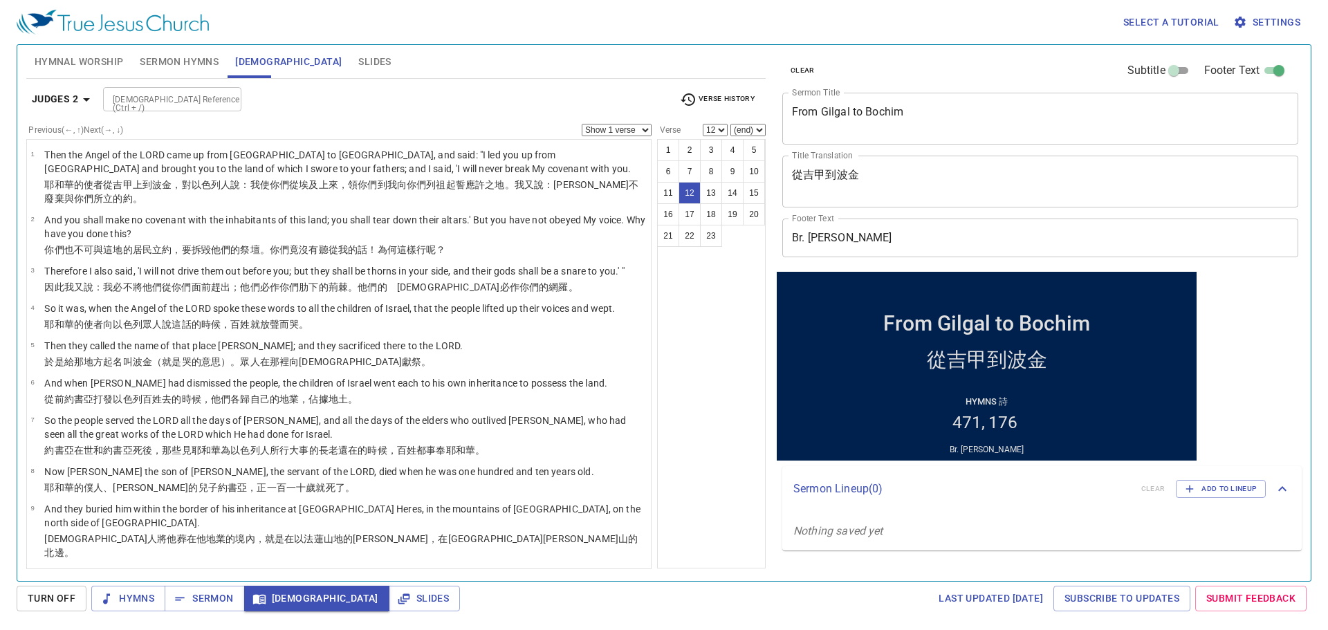
scroll to position [266, 0]
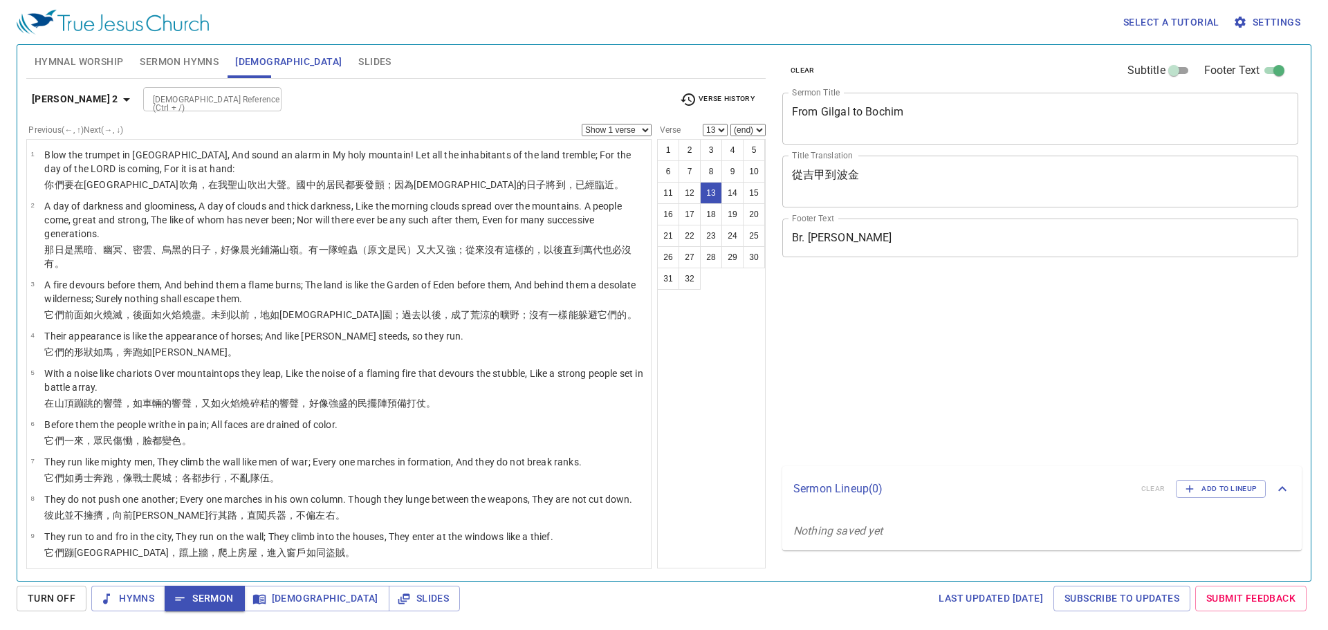
select select "13"
